Goal: Find specific page/section: Find specific page/section

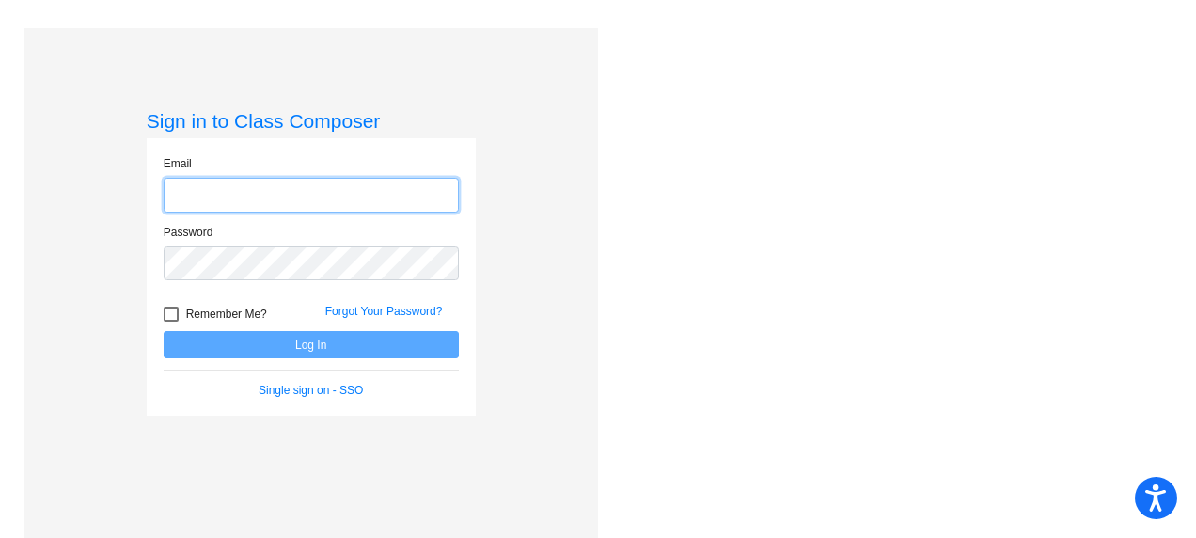
type input "[EMAIL_ADDRESS][DOMAIN_NAME]"
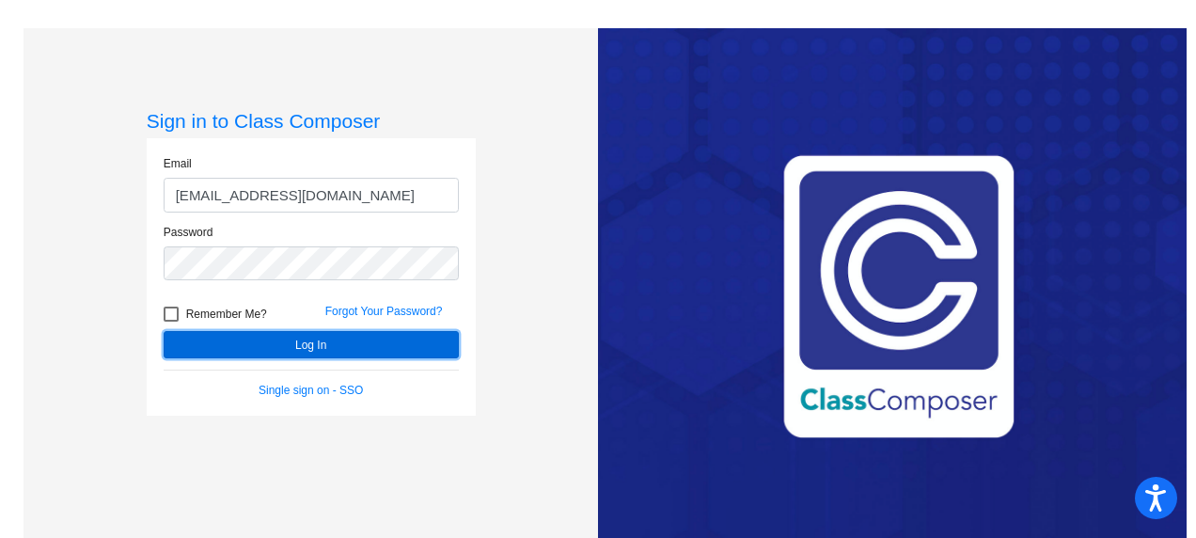
click at [295, 342] on button "Log In" at bounding box center [311, 344] width 295 height 27
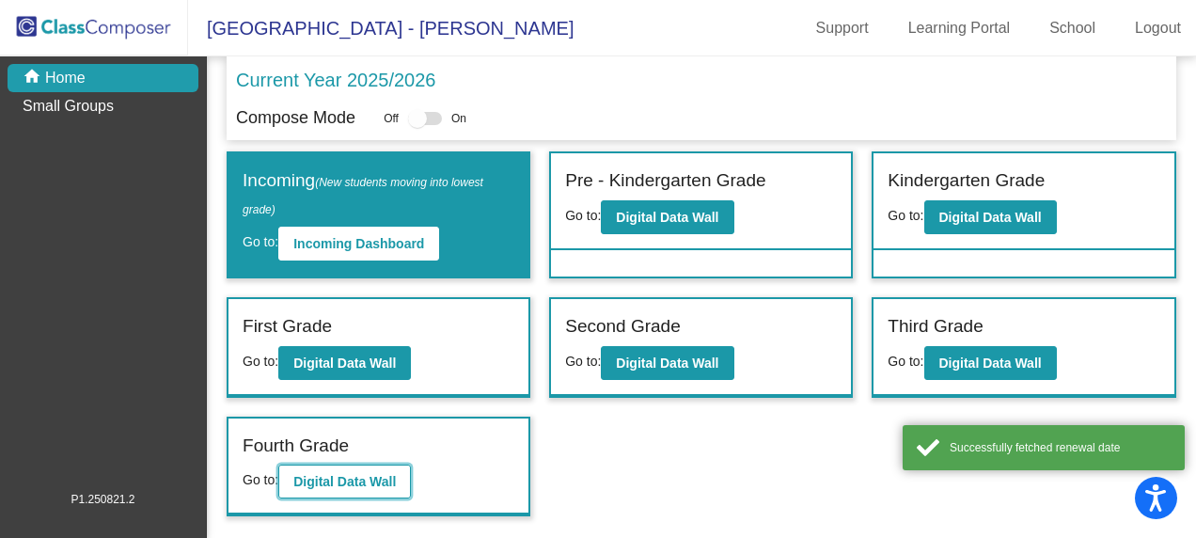
click at [346, 470] on button "Digital Data Wall" at bounding box center [344, 482] width 133 height 34
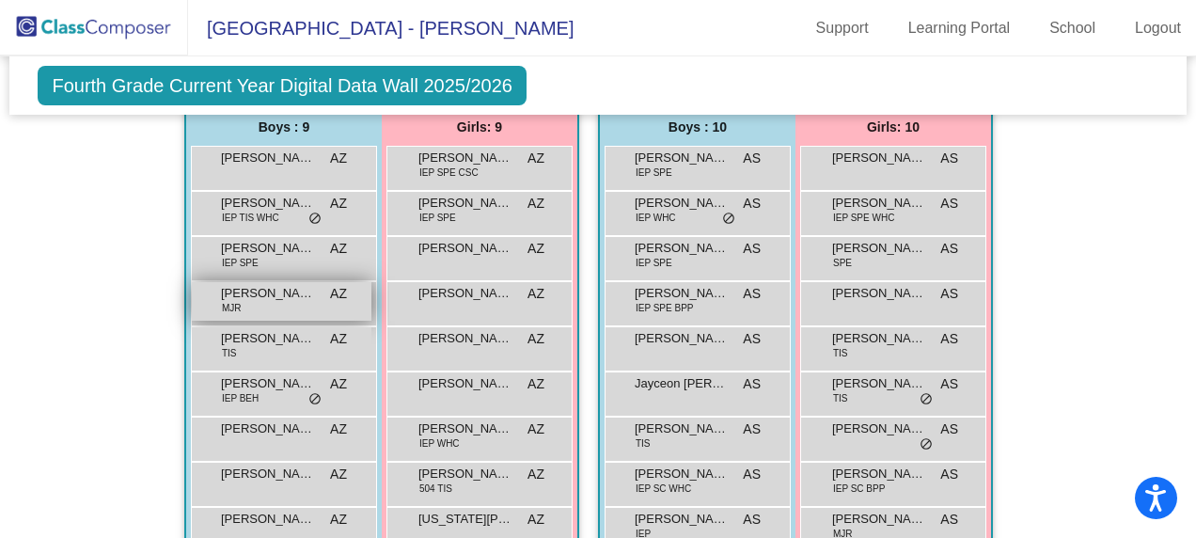
scroll to position [1787, 0]
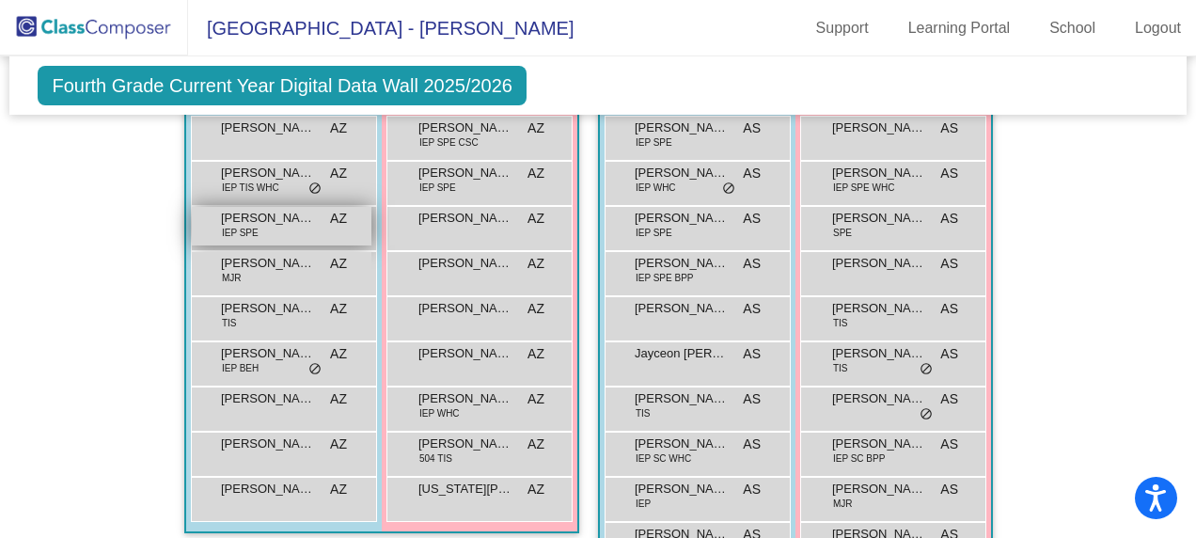
click at [261, 220] on span "[PERSON_NAME]" at bounding box center [268, 218] width 94 height 19
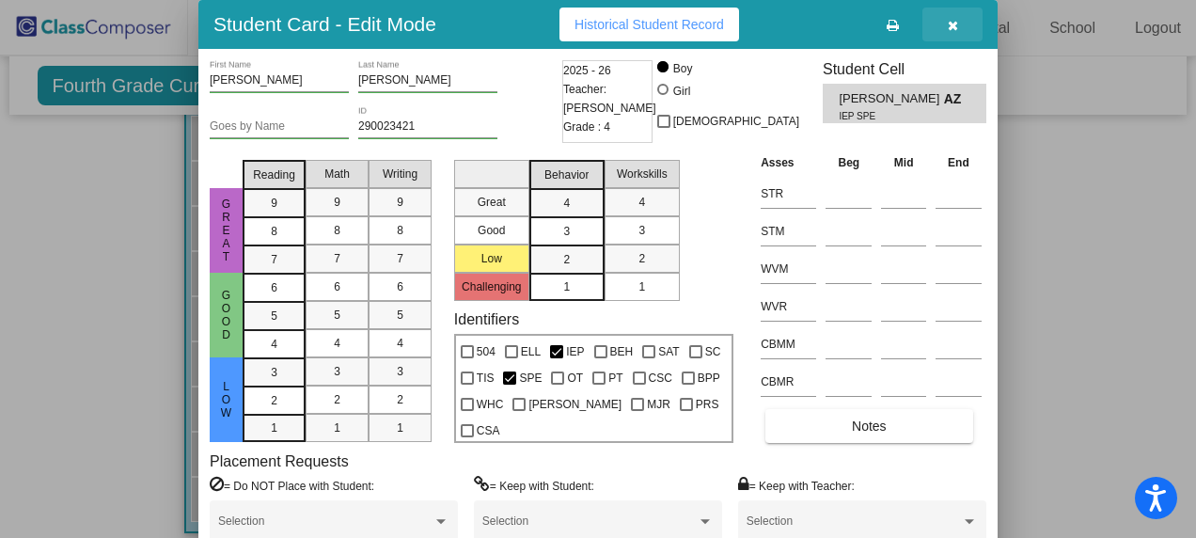
click at [956, 21] on icon "button" at bounding box center [953, 25] width 10 height 13
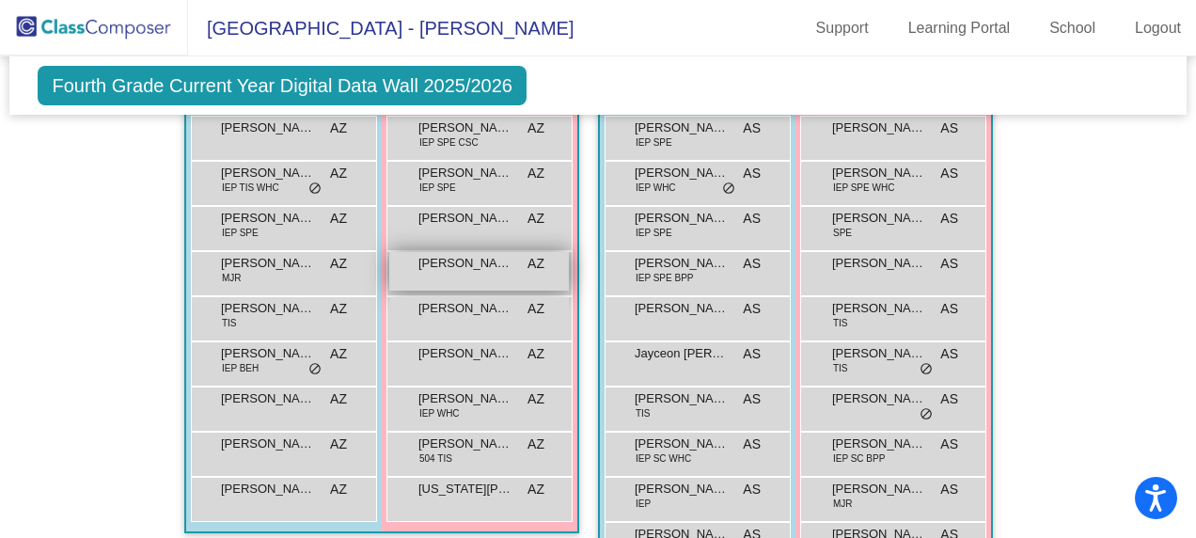
scroll to position [1599, 0]
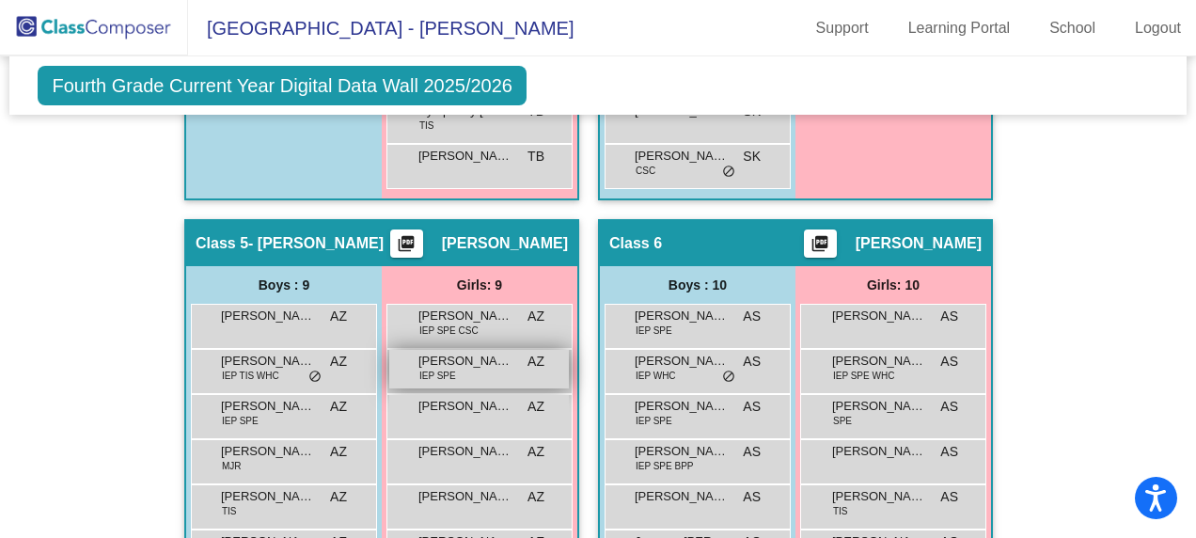
click at [481, 363] on span "[PERSON_NAME]" at bounding box center [466, 361] width 94 height 19
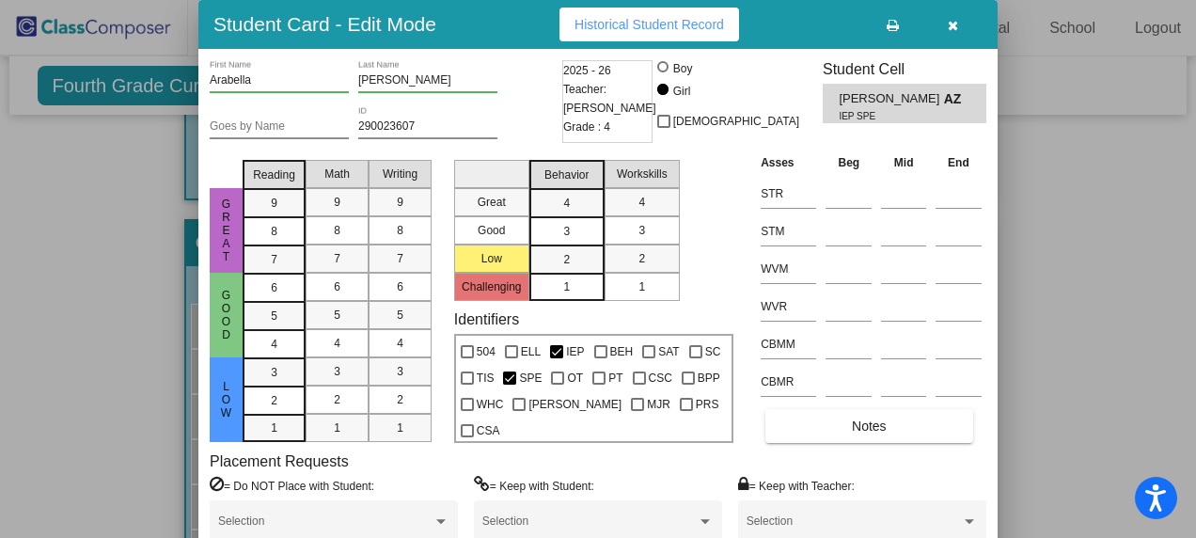
click at [948, 8] on button "button" at bounding box center [953, 25] width 60 height 34
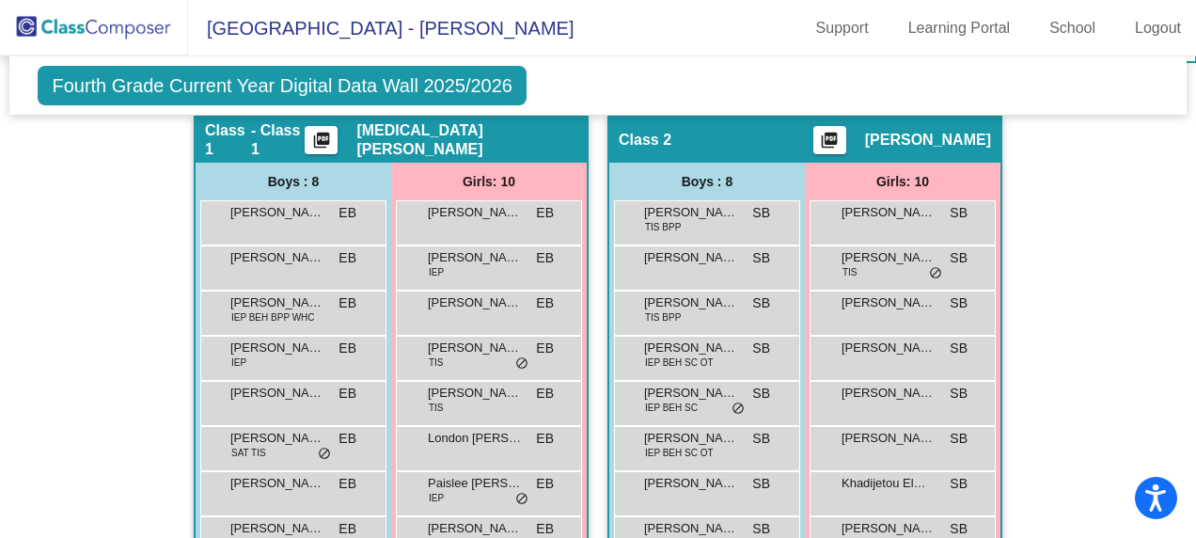
scroll to position [376, 0]
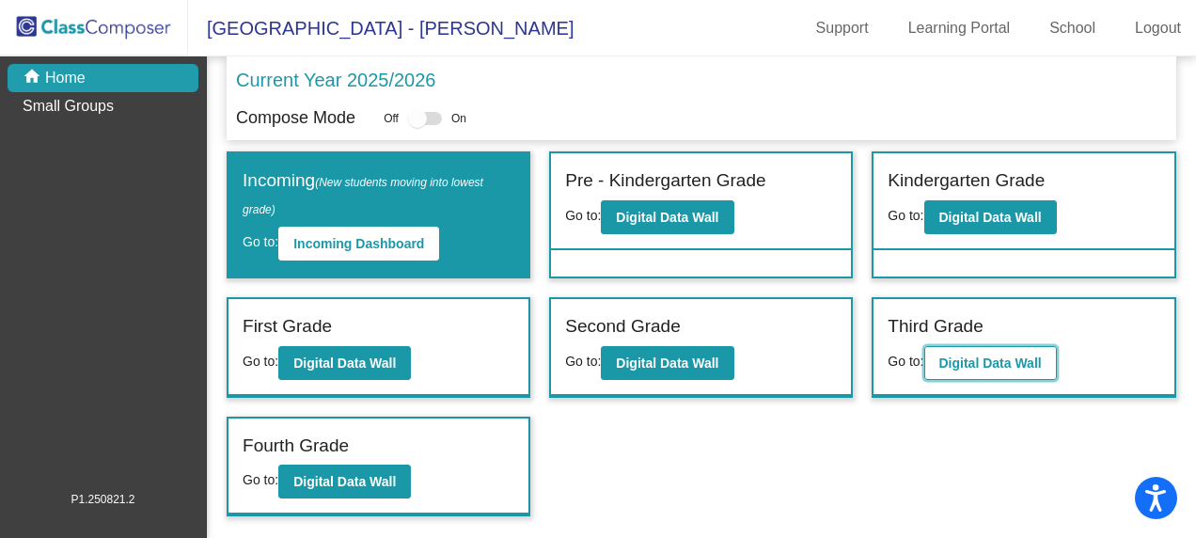
click at [957, 349] on button "Digital Data Wall" at bounding box center [990, 363] width 133 height 34
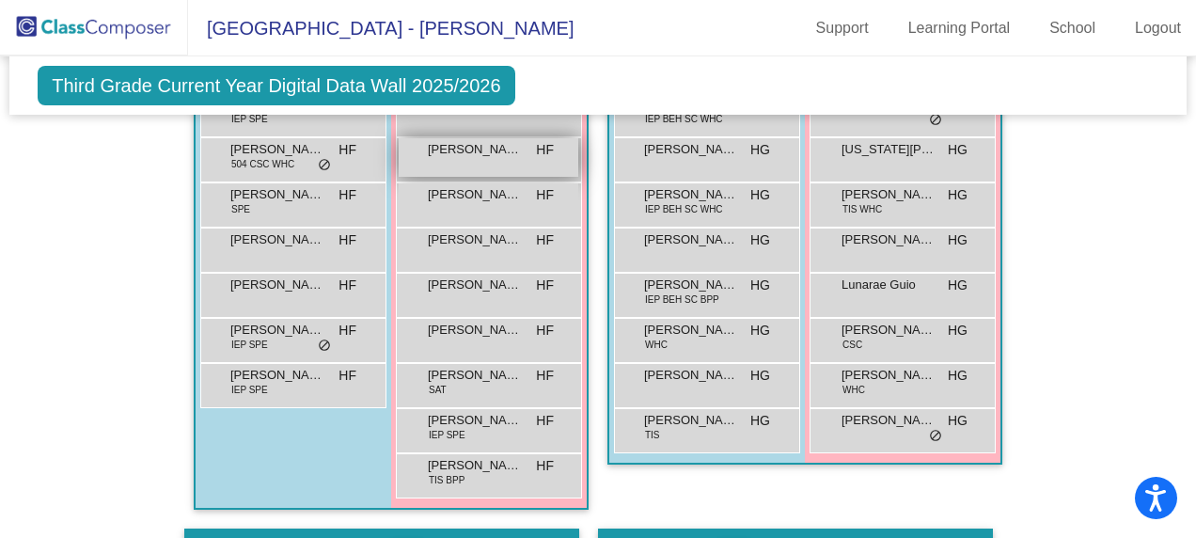
scroll to position [658, 0]
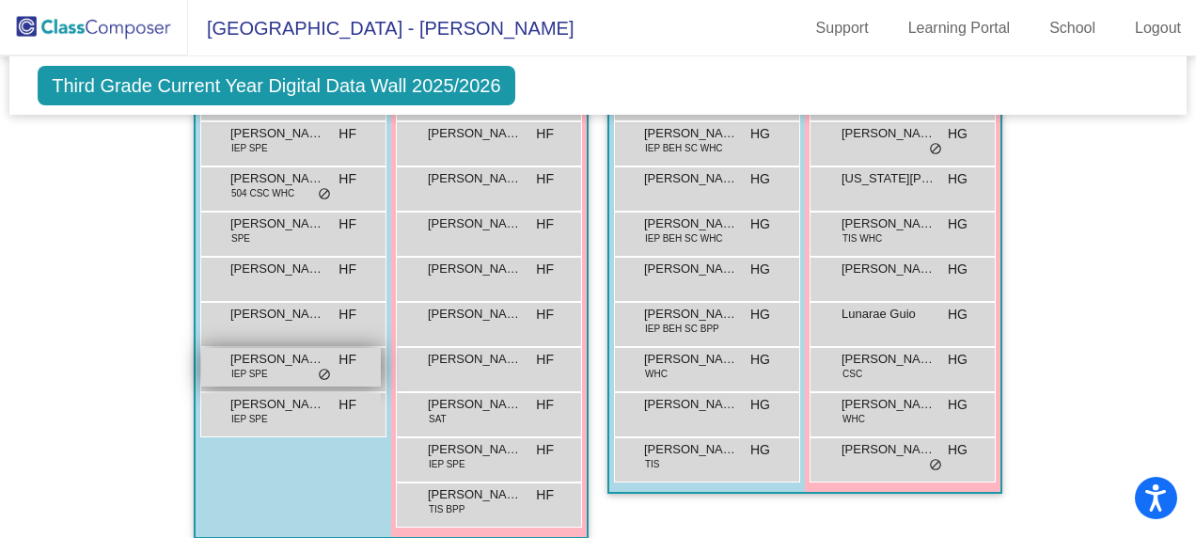
click at [245, 372] on span "IEP SPE" at bounding box center [249, 374] width 37 height 14
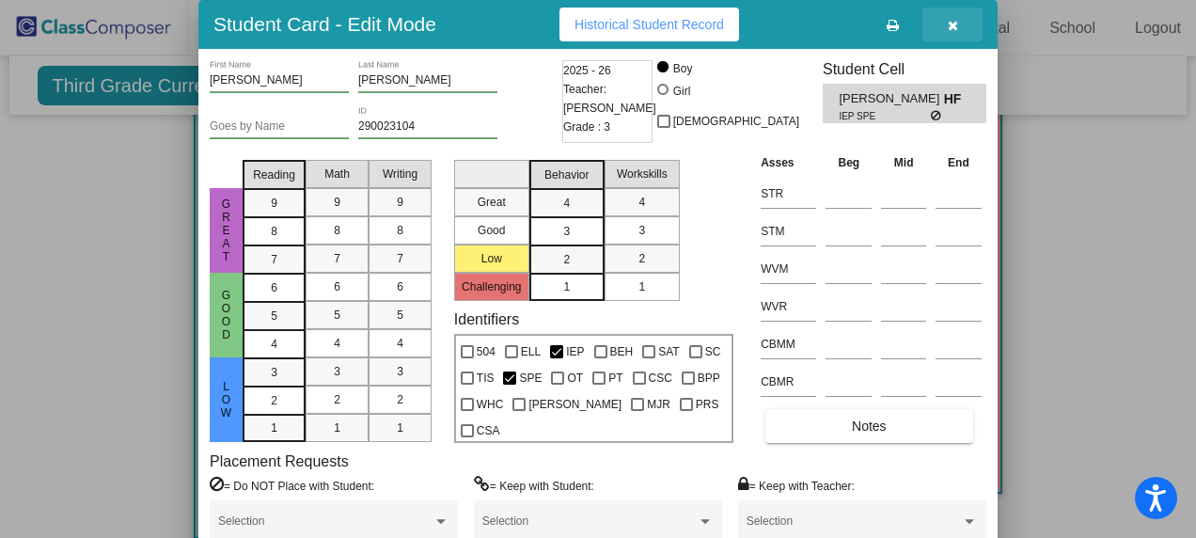
click at [954, 21] on icon "button" at bounding box center [953, 25] width 10 height 13
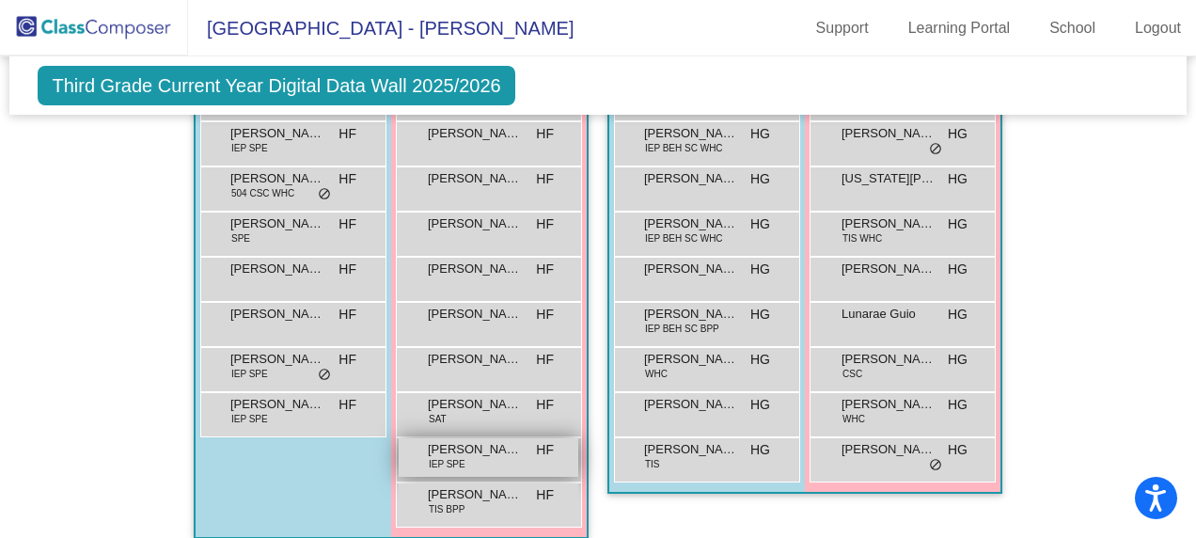
click at [508, 447] on span "[PERSON_NAME]" at bounding box center [475, 449] width 94 height 19
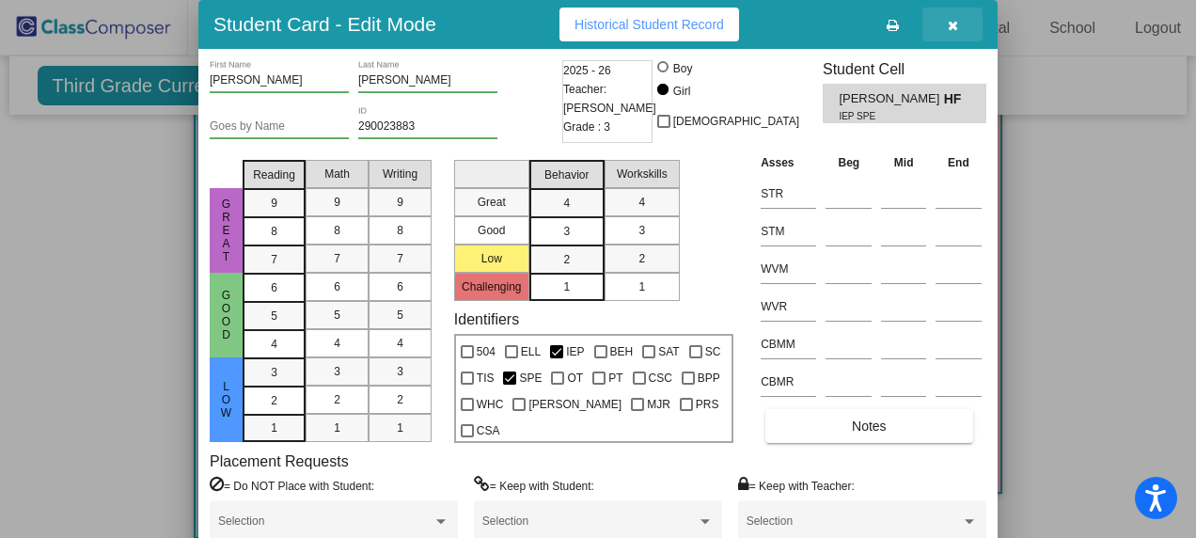
click at [951, 24] on icon "button" at bounding box center [953, 25] width 10 height 13
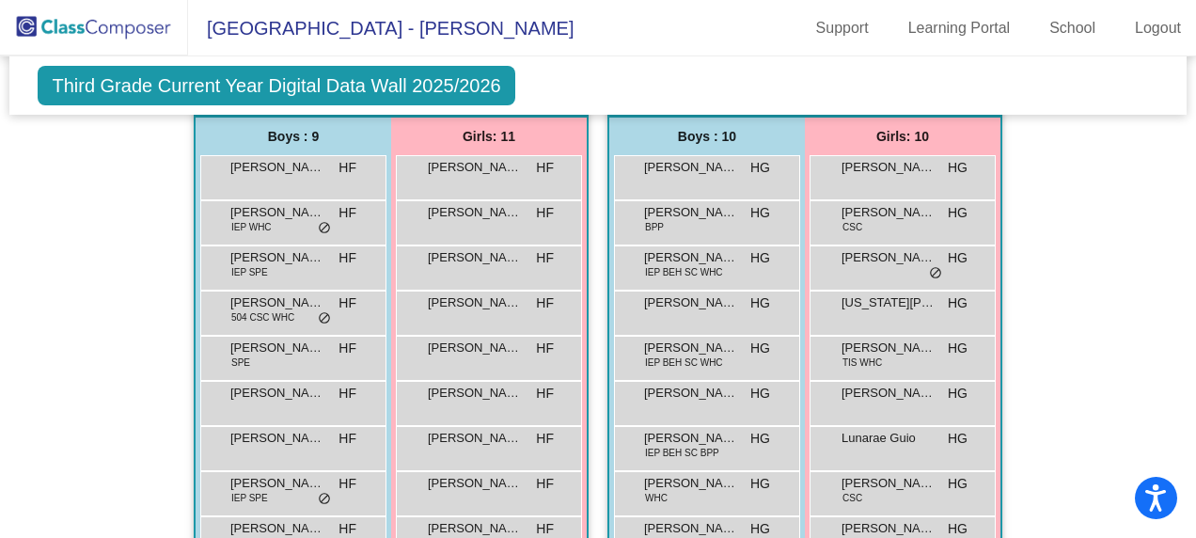
scroll to position [470, 0]
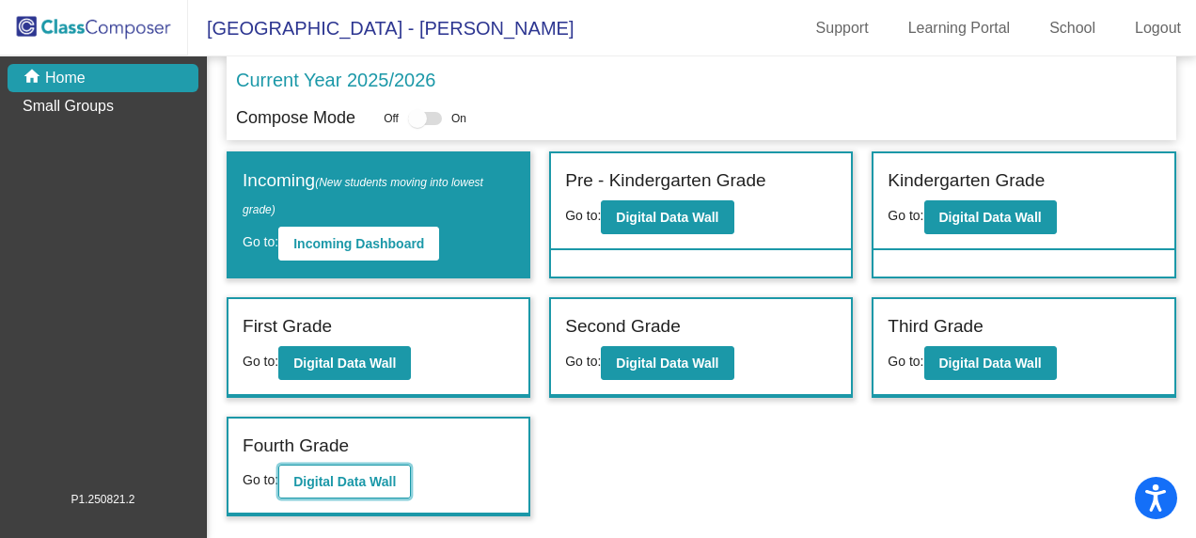
click at [355, 474] on b "Digital Data Wall" at bounding box center [344, 481] width 103 height 15
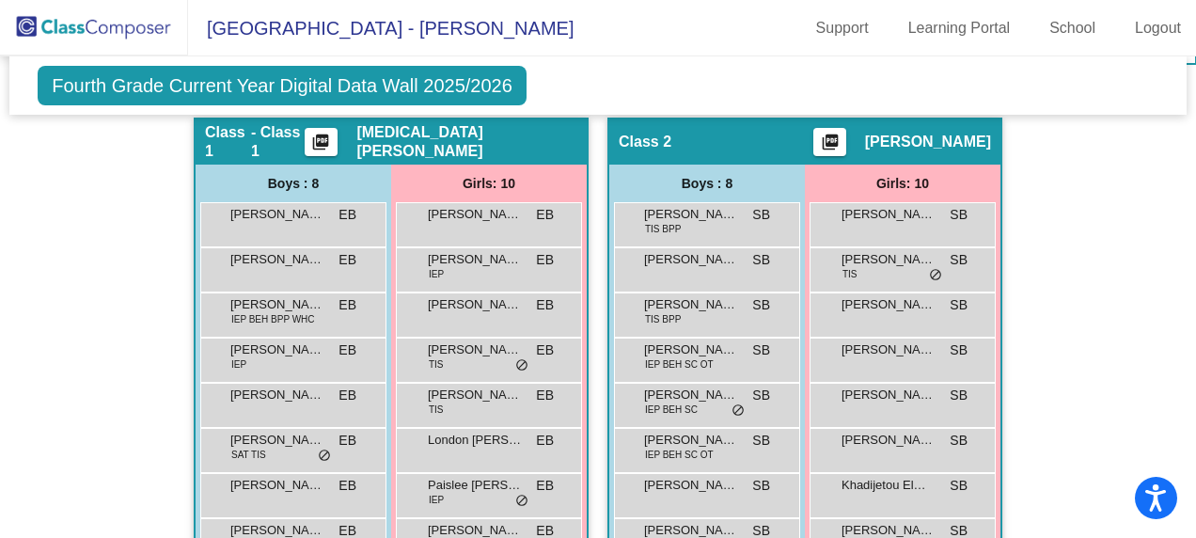
scroll to position [633, 0]
